Goal: Find specific page/section: Find specific page/section

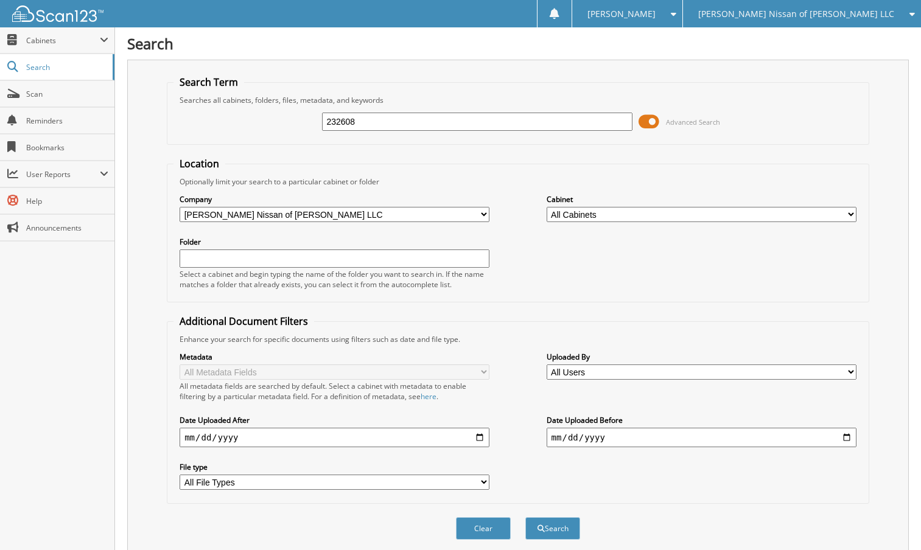
type input "232608"
click at [525, 517] on button "Search" at bounding box center [552, 528] width 55 height 23
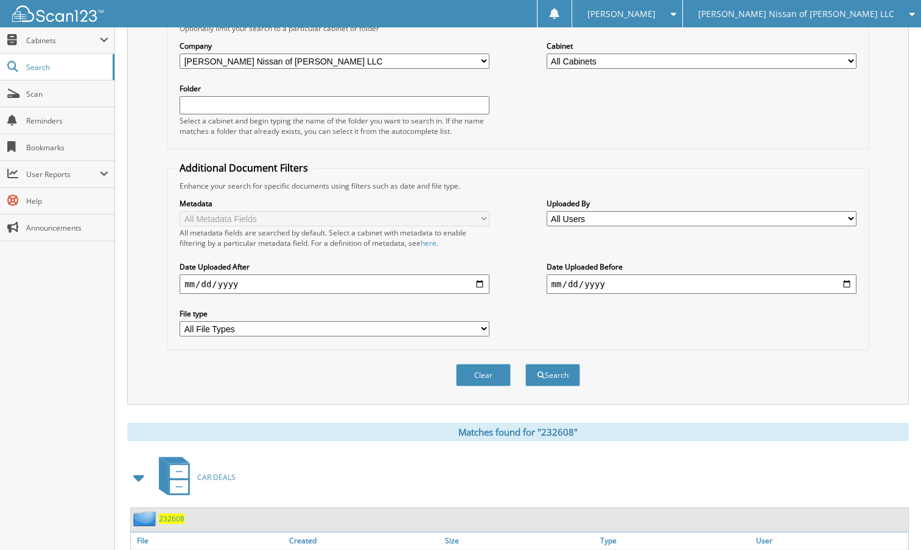
scroll to position [240, 0]
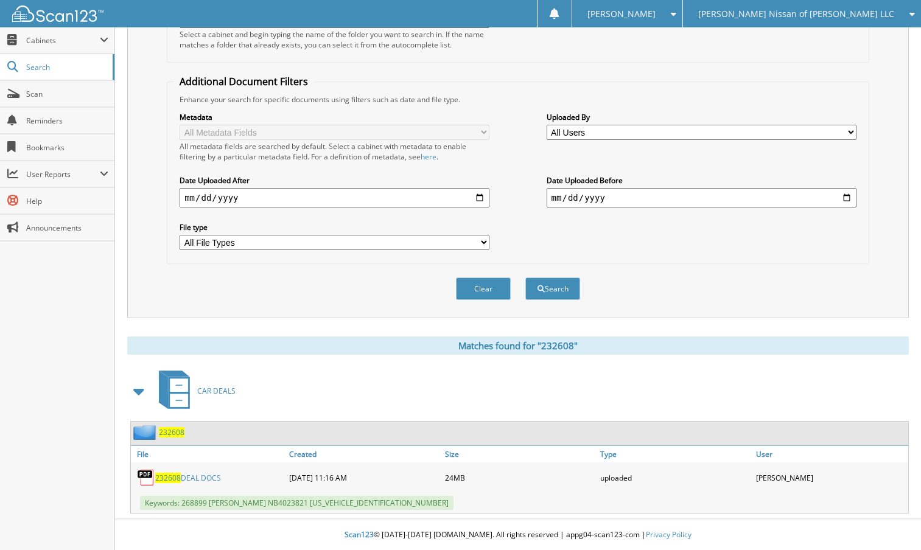
click at [177, 431] on span "232608" at bounding box center [172, 432] width 26 height 10
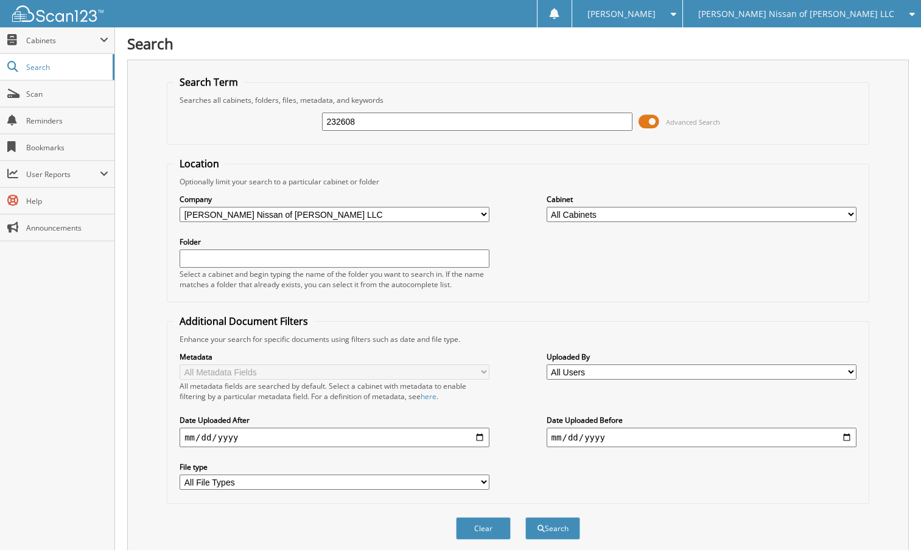
click at [360, 121] on input "232608" at bounding box center [477, 122] width 310 height 18
type input "232"
click at [810, 18] on span "[PERSON_NAME] Nissan of [PERSON_NAME] LLC" at bounding box center [796, 13] width 196 height 7
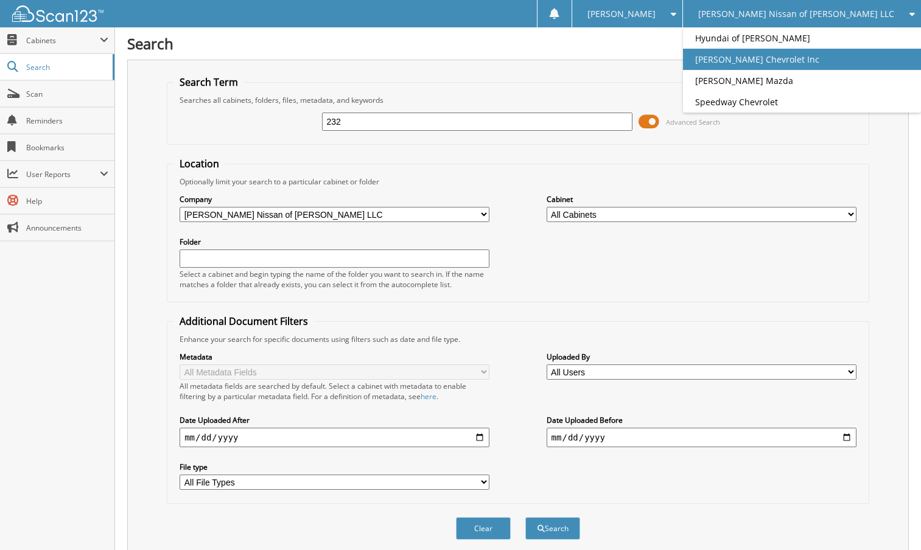
click at [780, 53] on link "[PERSON_NAME] Chevrolet Inc" at bounding box center [802, 59] width 238 height 21
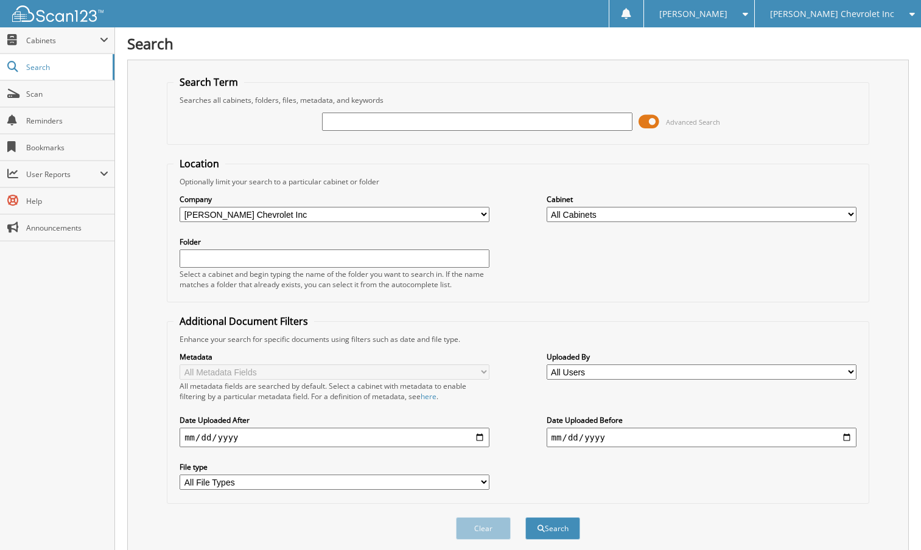
click at [339, 119] on input "text" at bounding box center [477, 122] width 310 height 18
type input "232605"
click at [525, 517] on button "Search" at bounding box center [552, 528] width 55 height 23
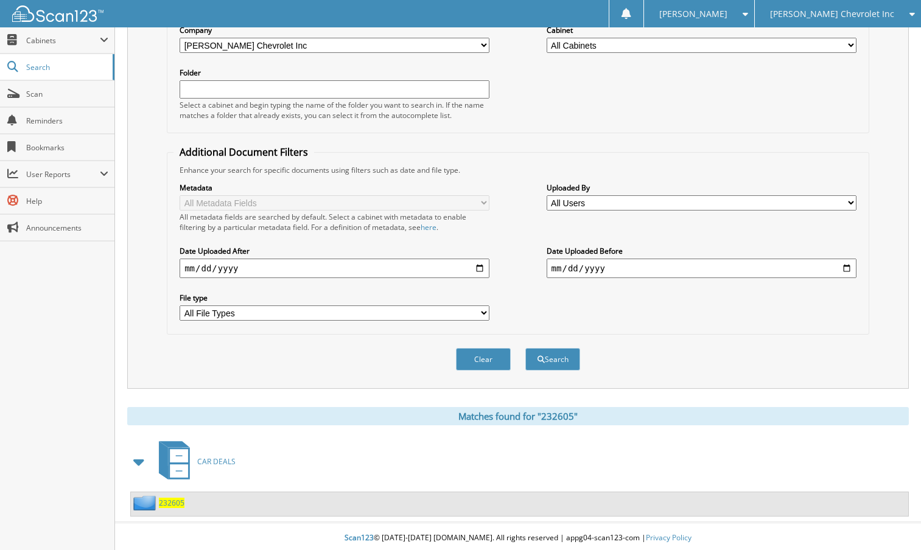
scroll to position [173, 0]
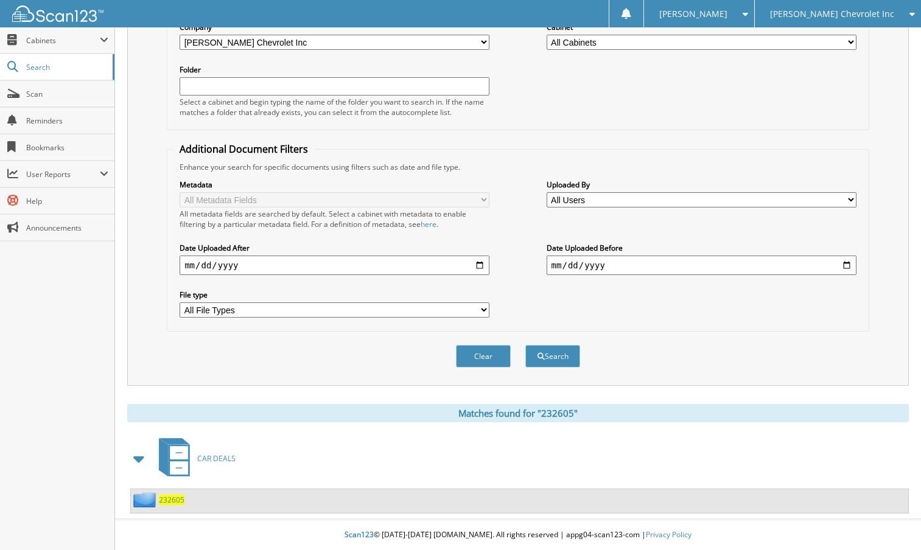
click at [173, 496] on span "232605" at bounding box center [172, 500] width 26 height 10
